Goal: Information Seeking & Learning: Check status

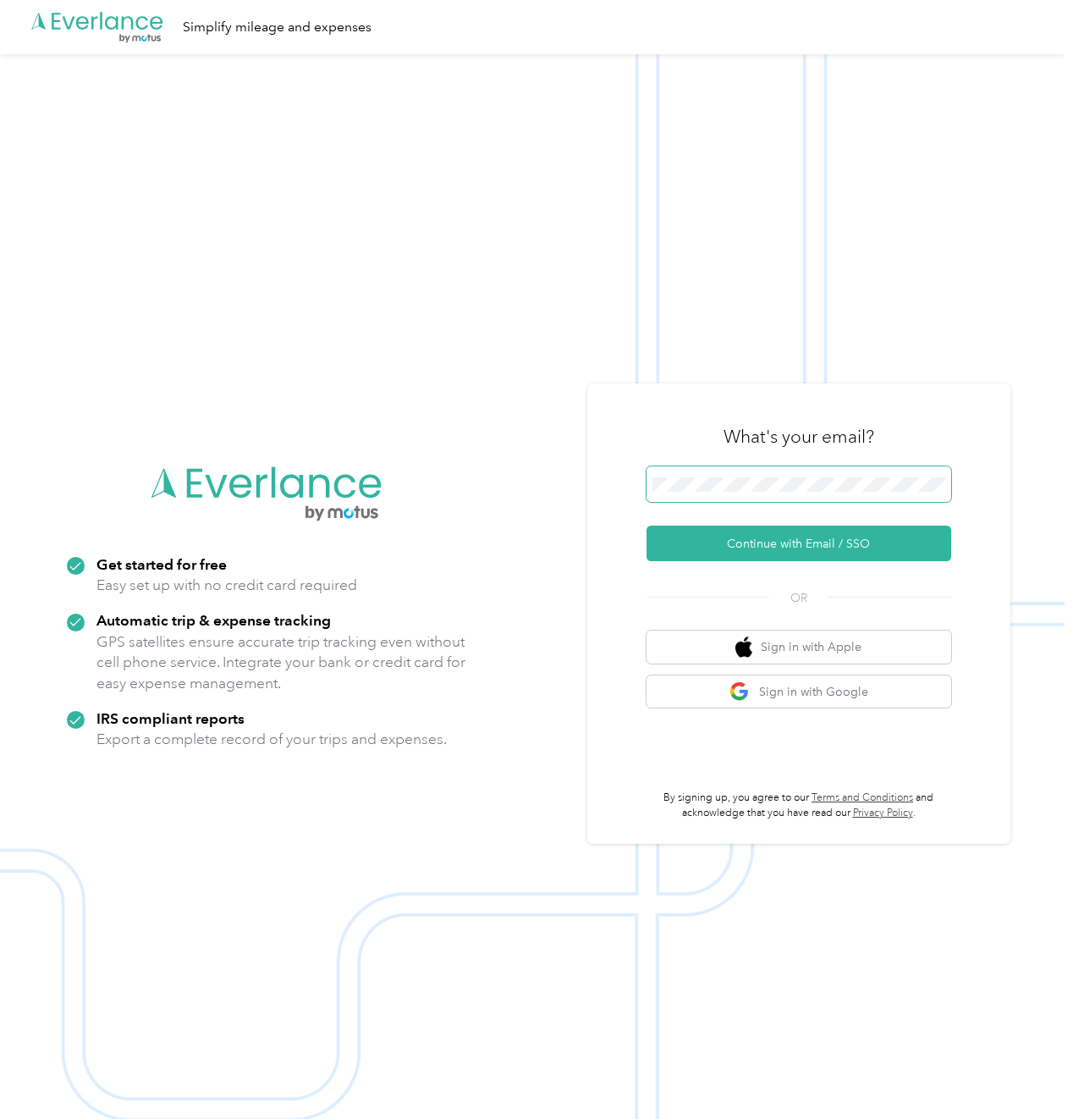
click at [759, 474] on span at bounding box center [799, 484] width 305 height 36
click at [788, 537] on button "Continue with Email / SSO" at bounding box center [799, 544] width 305 height 36
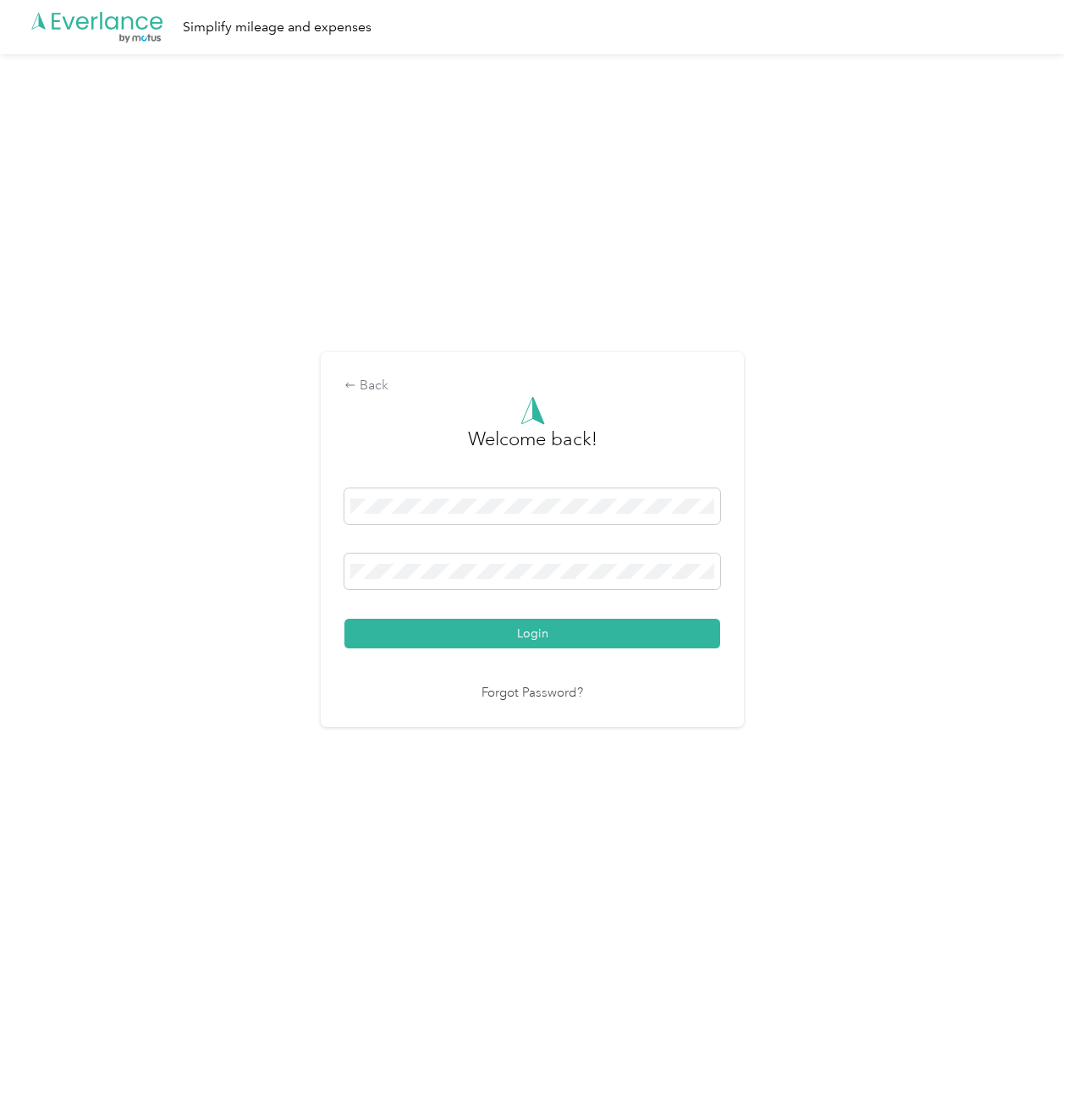
click at [522, 632] on button "Login" at bounding box center [532, 634] width 376 height 30
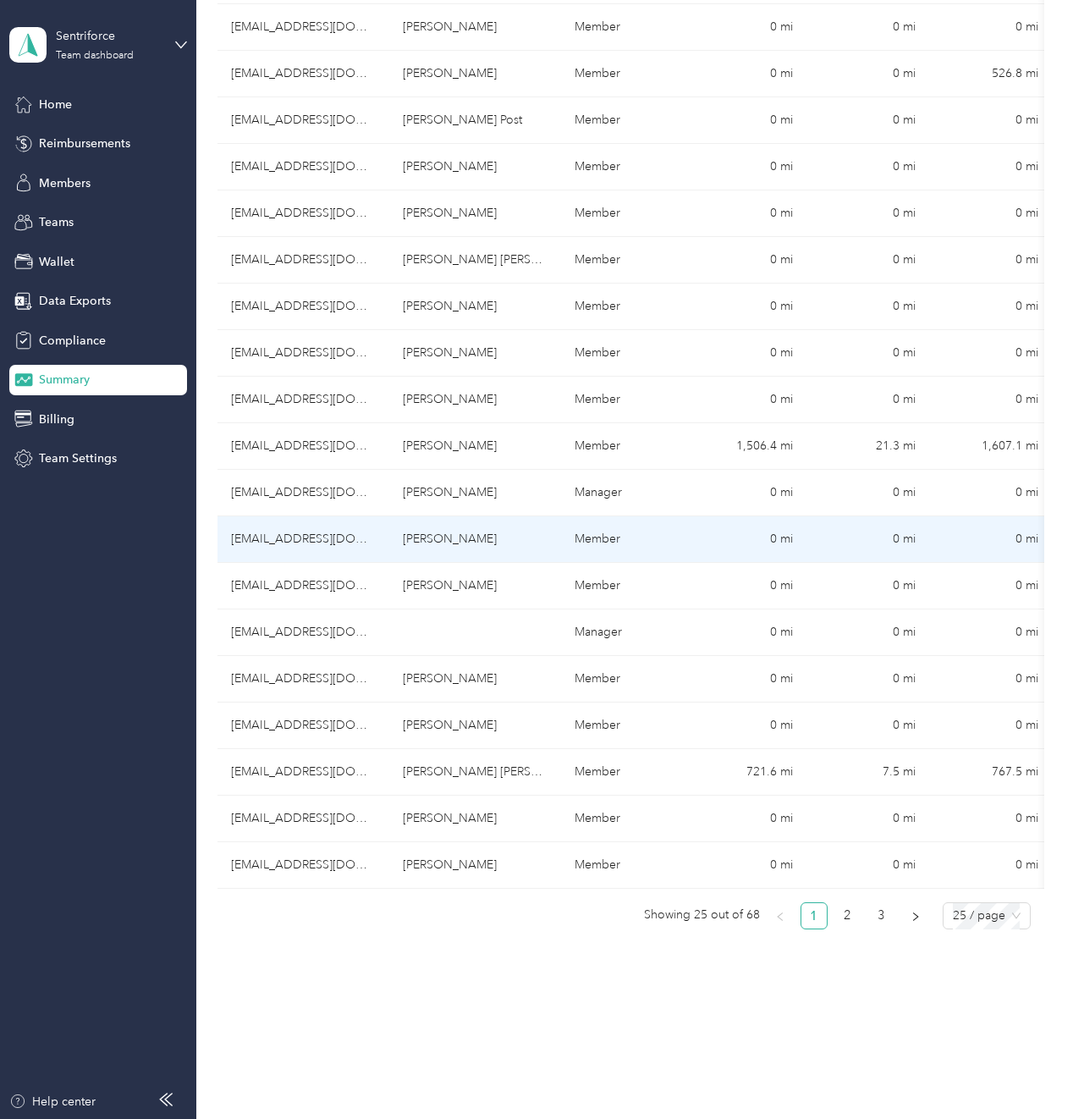
scroll to position [677, 0]
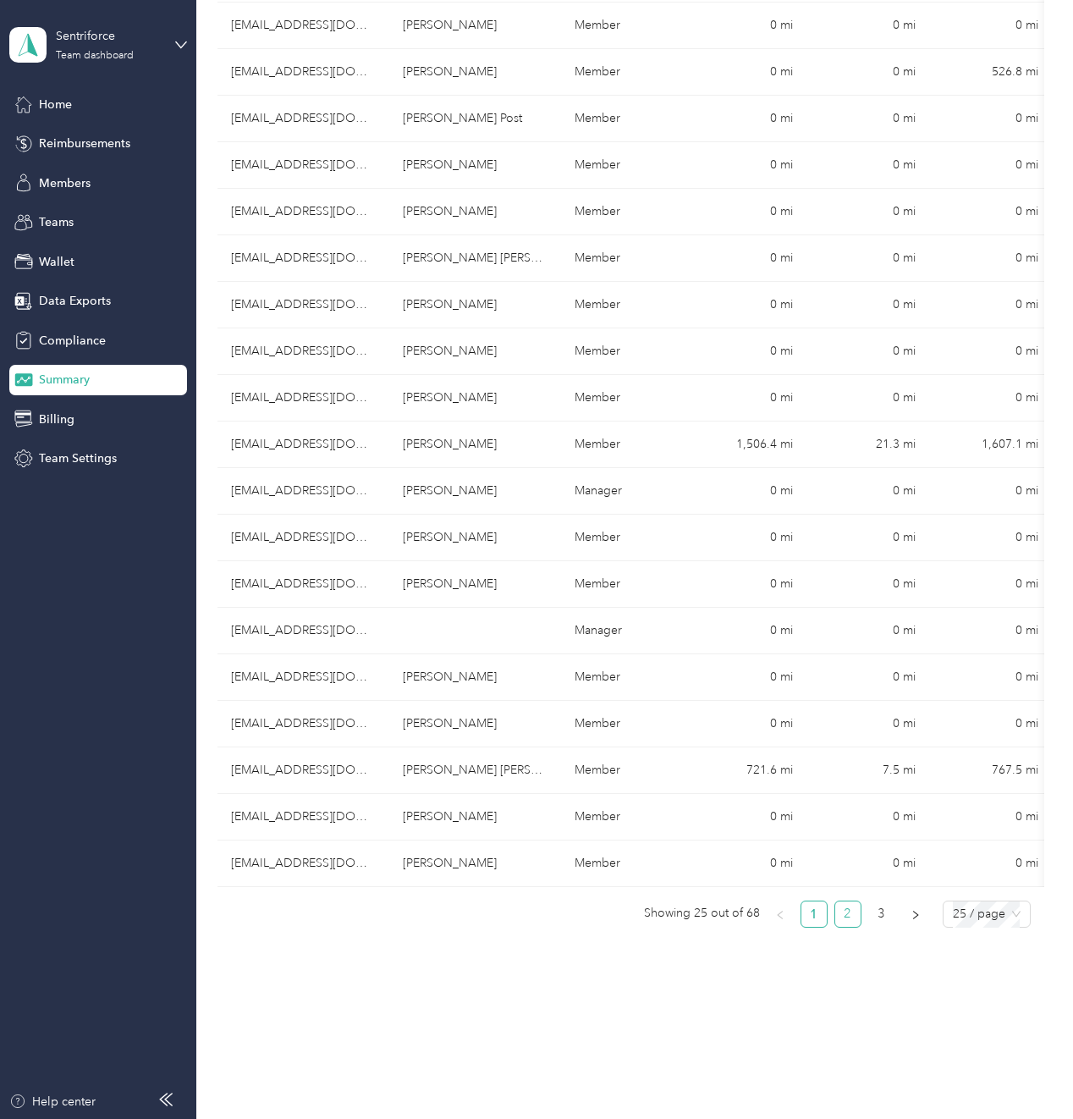
click at [840, 910] on link "2" at bounding box center [847, 913] width 25 height 25
click at [880, 911] on link "3" at bounding box center [881, 913] width 25 height 25
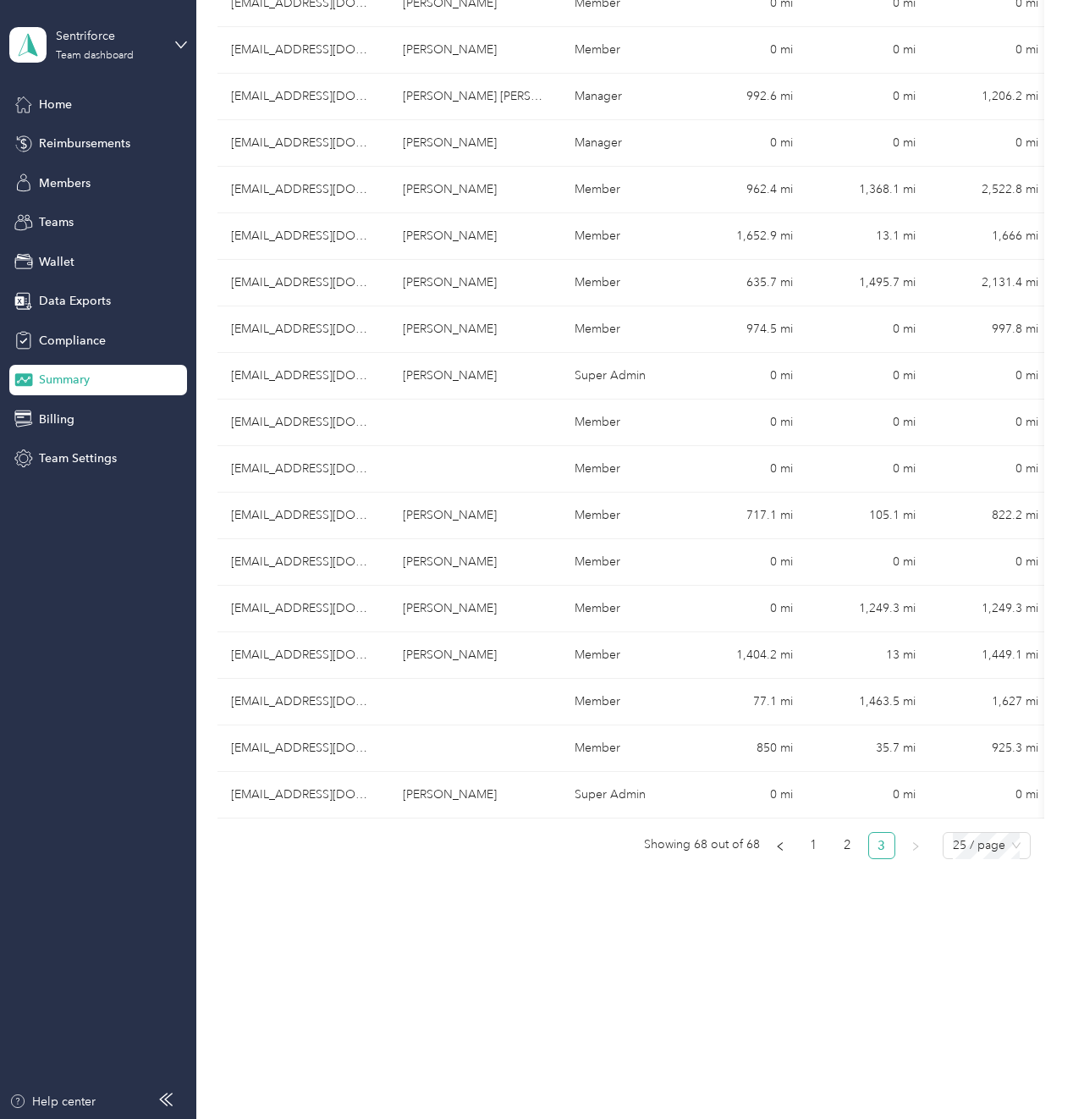
scroll to position [426, 0]
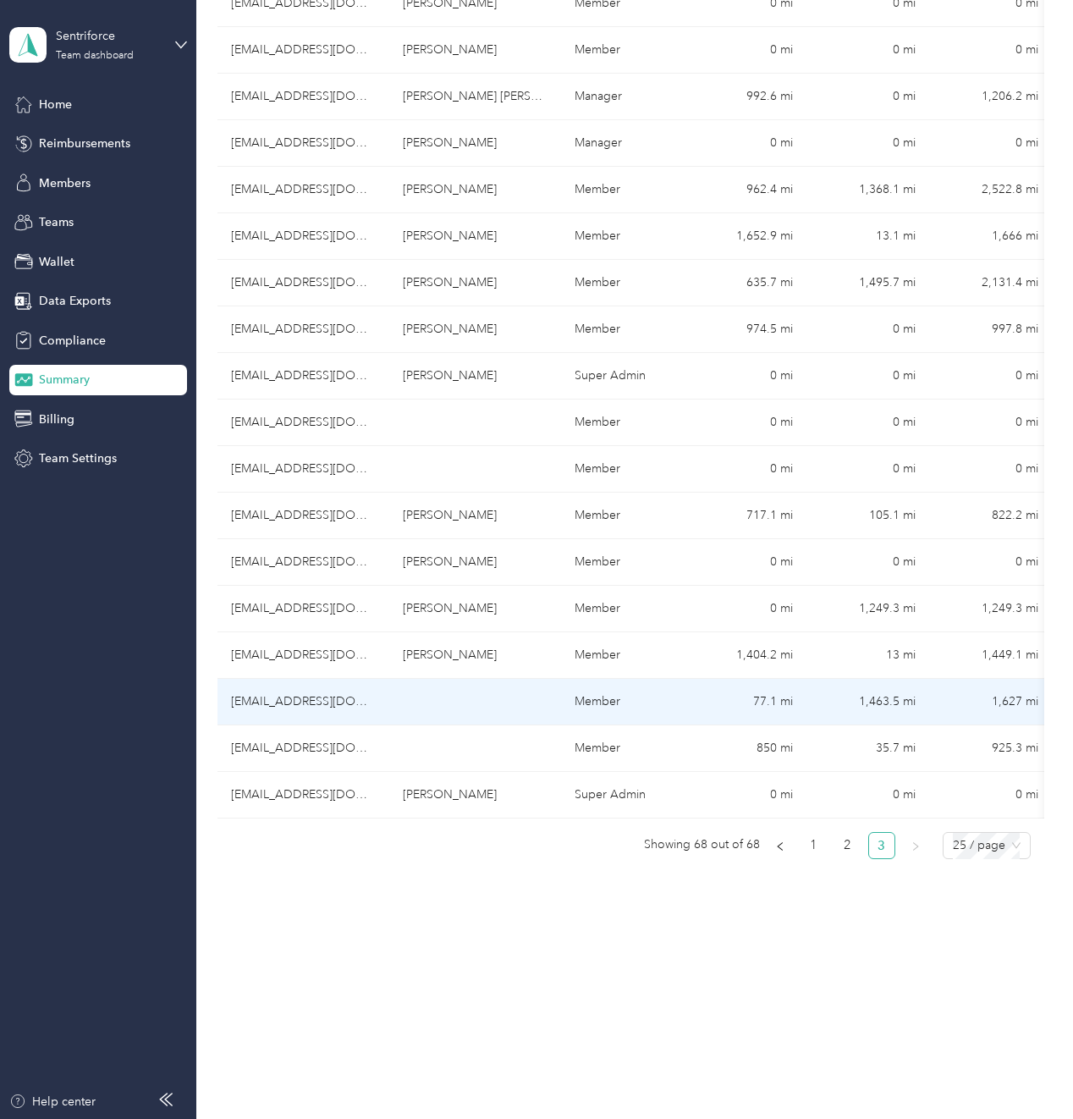
drag, startPoint x: 335, startPoint y: 687, endPoint x: 299, endPoint y: 692, distance: 36.7
click at [299, 692] on td "[EMAIL_ADDRESS][DOMAIN_NAME]" at bounding box center [303, 702] width 172 height 47
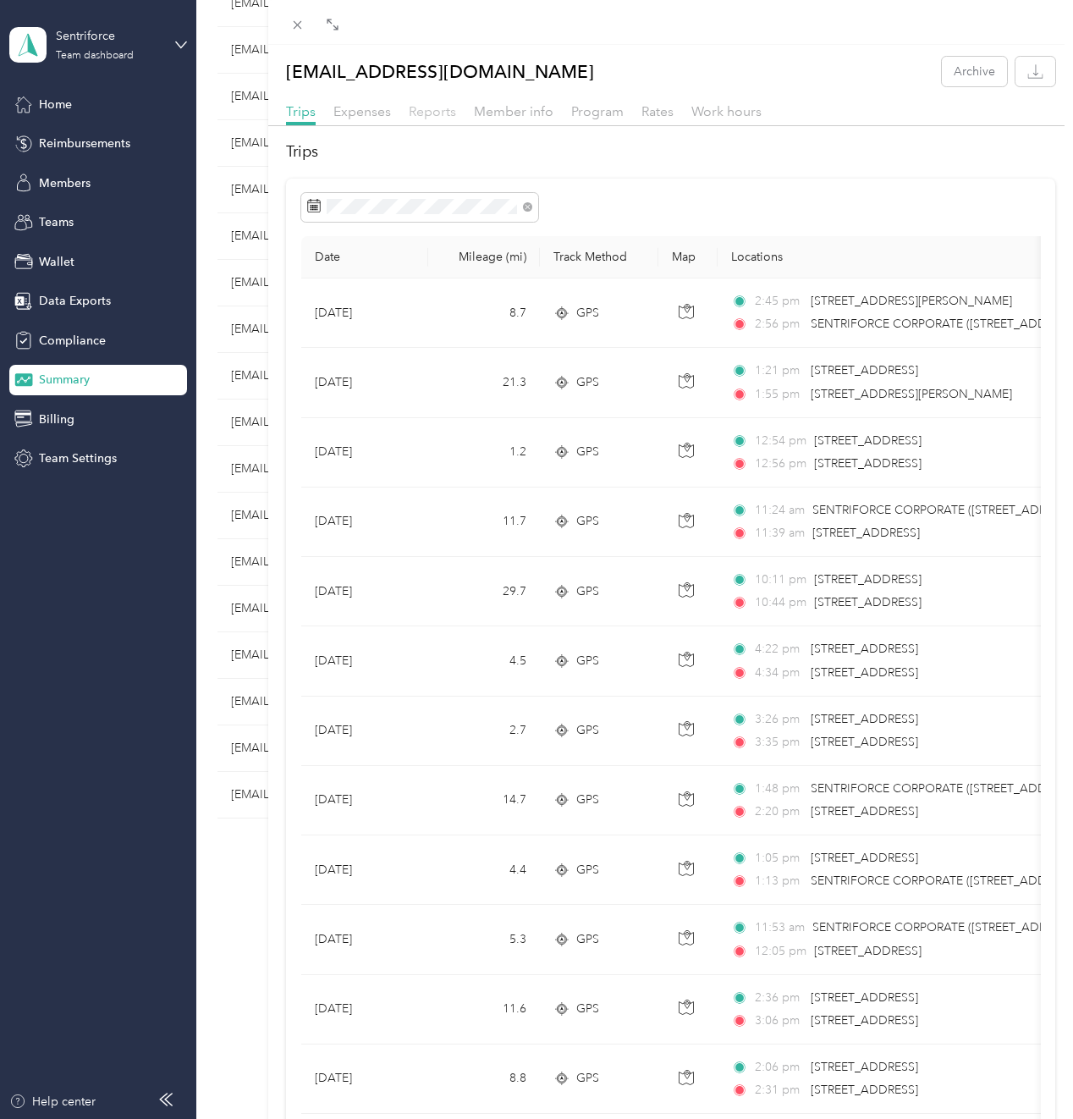
click at [443, 103] on span "Reports" at bounding box center [432, 111] width 47 height 16
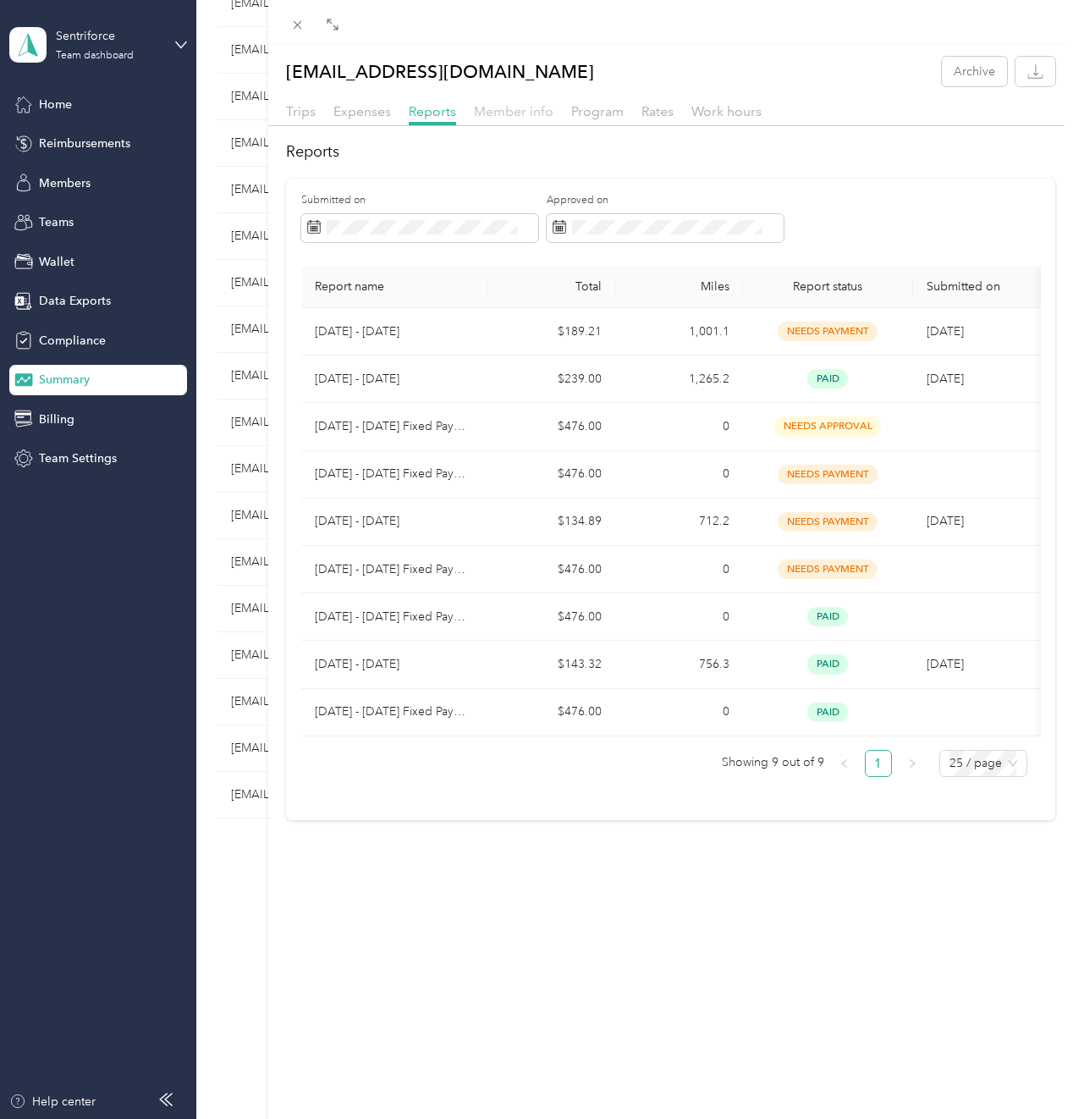
click at [520, 109] on span "Member info" at bounding box center [514, 111] width 80 height 16
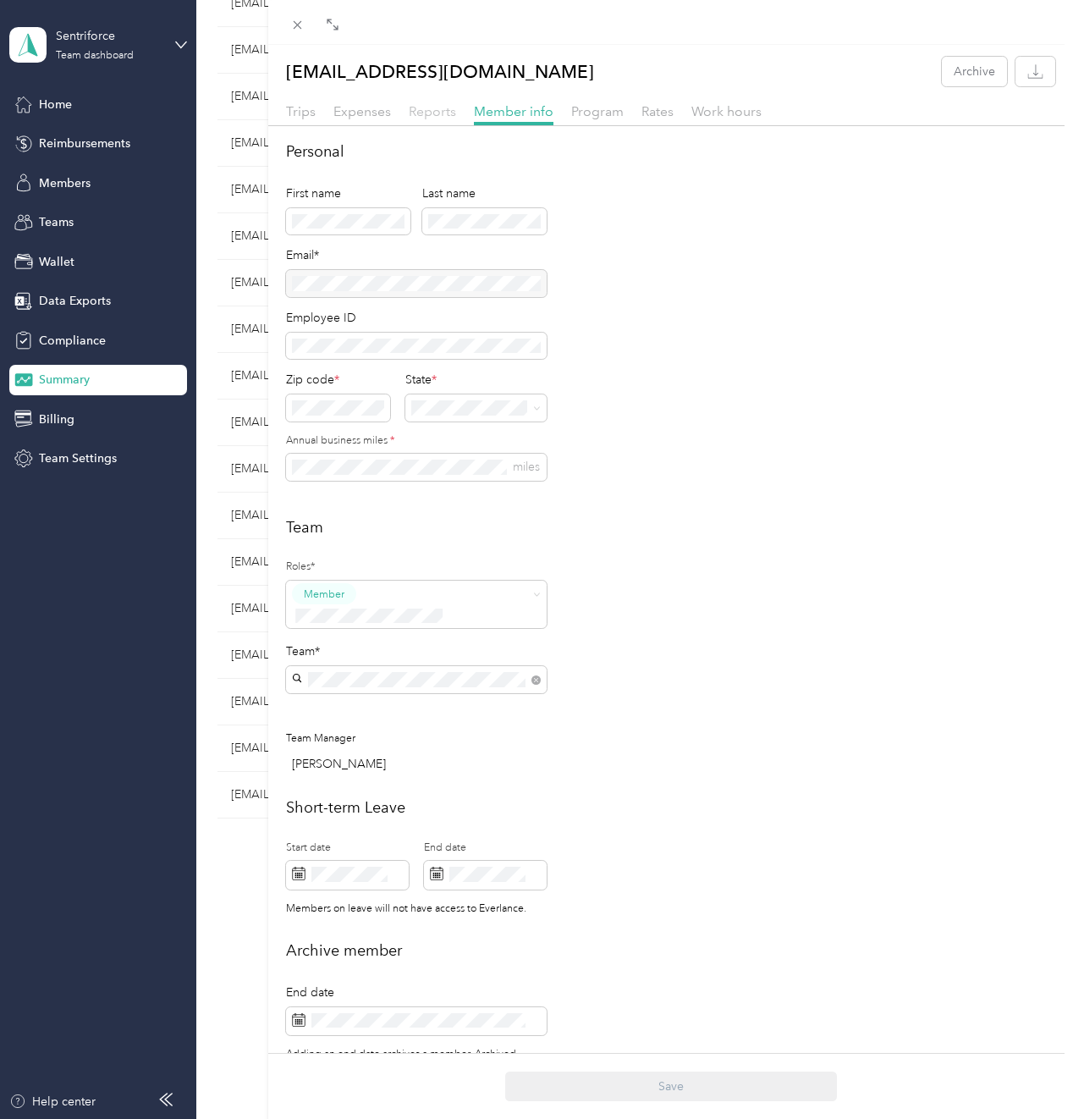
click at [429, 103] on span "Reports" at bounding box center [432, 111] width 47 height 16
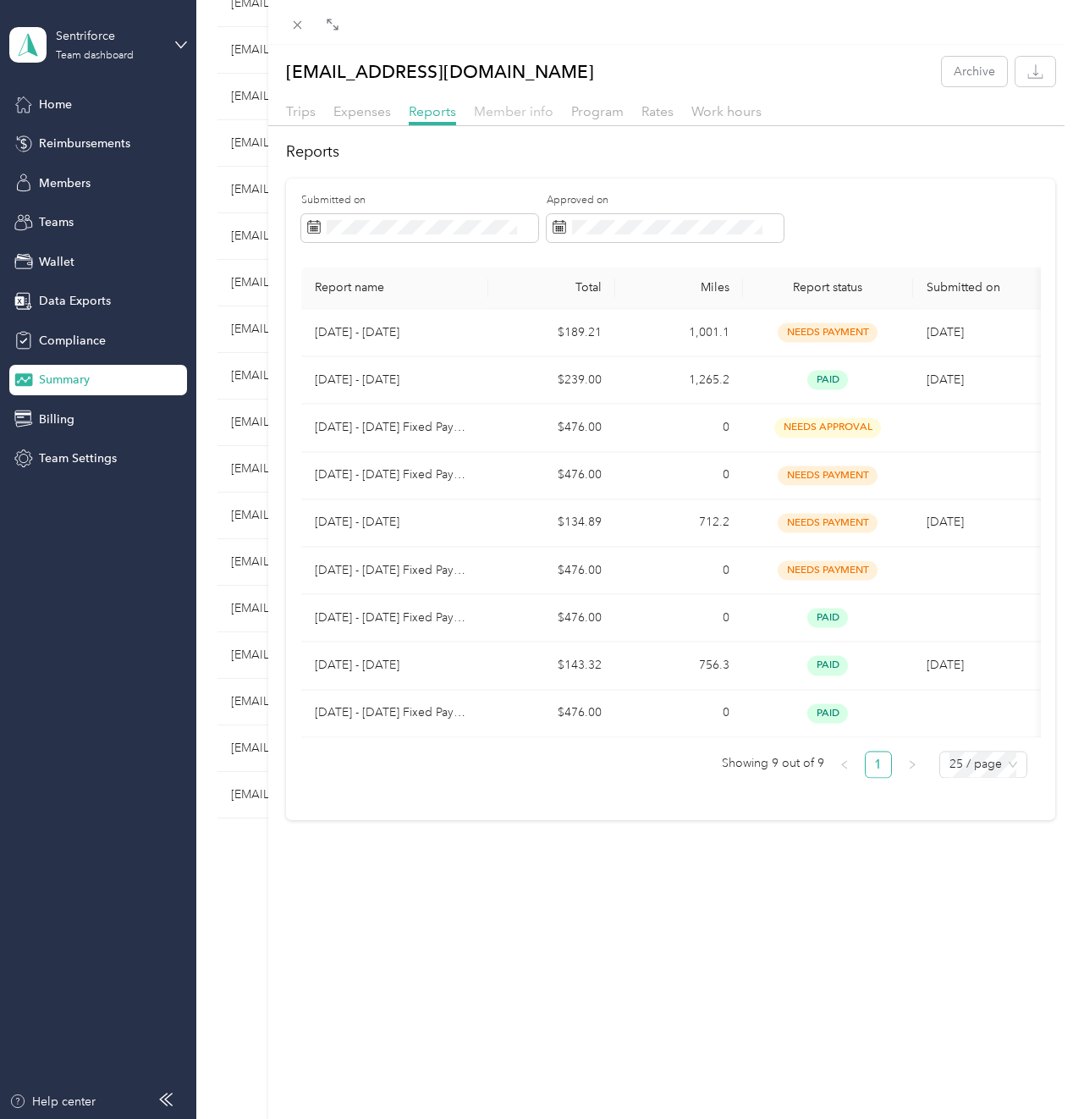
click at [526, 114] on span "Member info" at bounding box center [514, 111] width 80 height 16
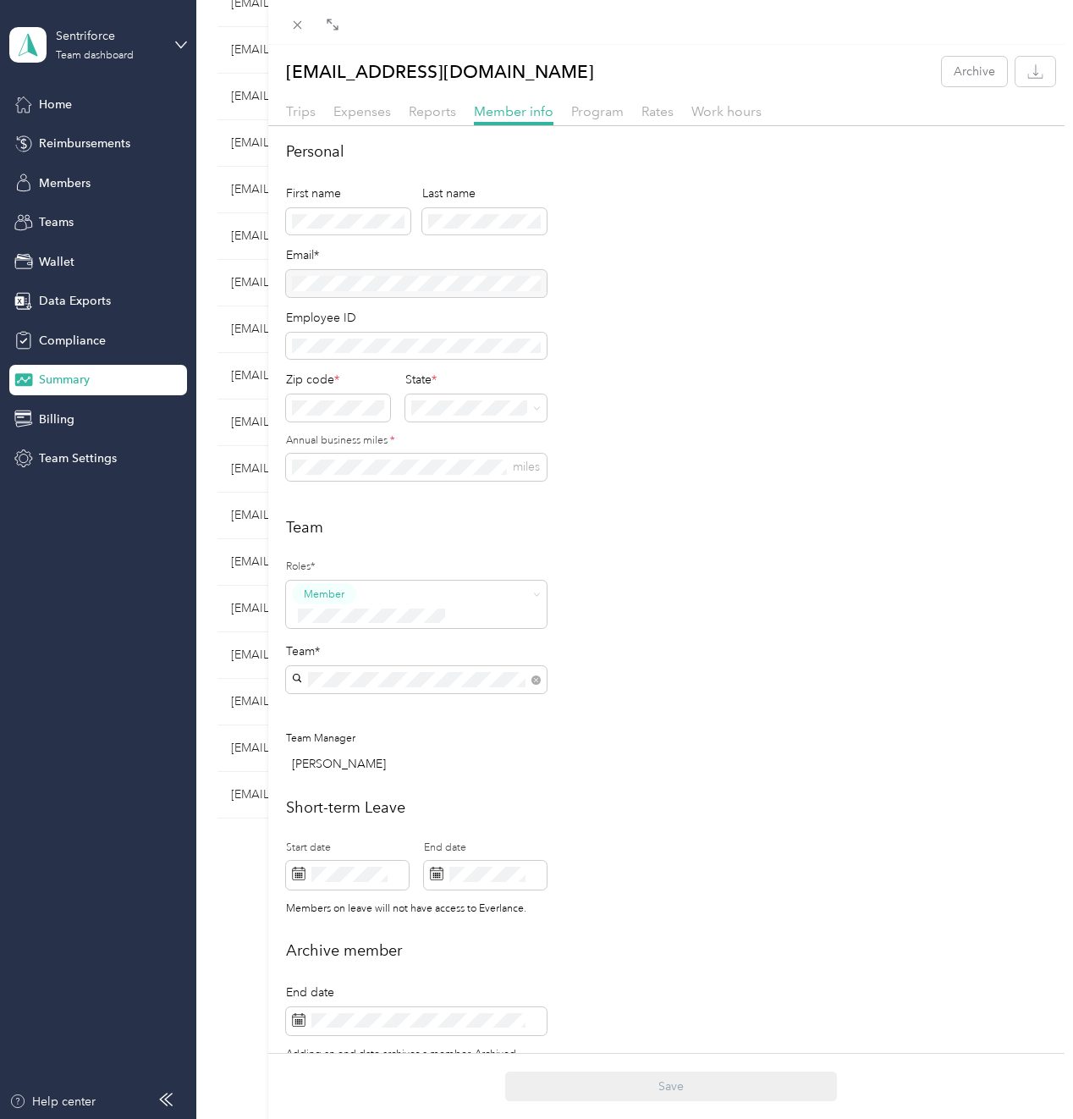
drag, startPoint x: 442, startPoint y: 277, endPoint x: 323, endPoint y: 279, distance: 118.5
click at [323, 279] on div at bounding box center [416, 283] width 261 height 27
